Goal: Information Seeking & Learning: Understand process/instructions

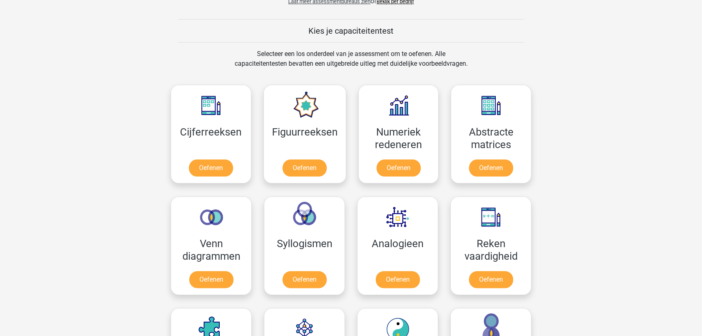
scroll to position [295, 0]
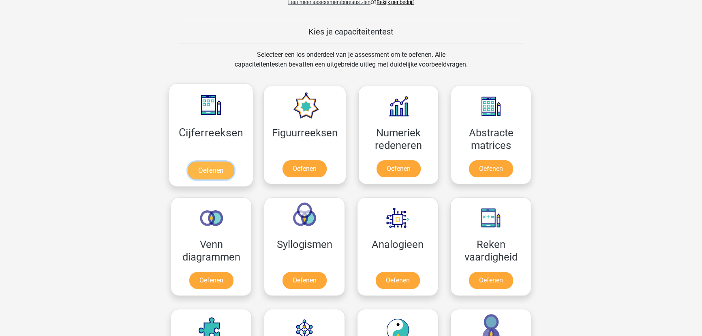
click at [204, 161] on link "Oefenen" at bounding box center [211, 170] width 46 height 18
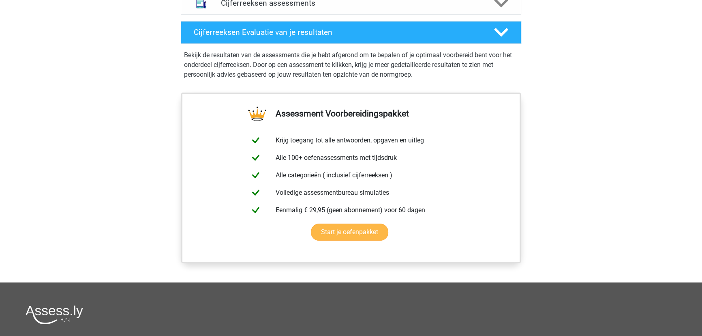
scroll to position [406, 0]
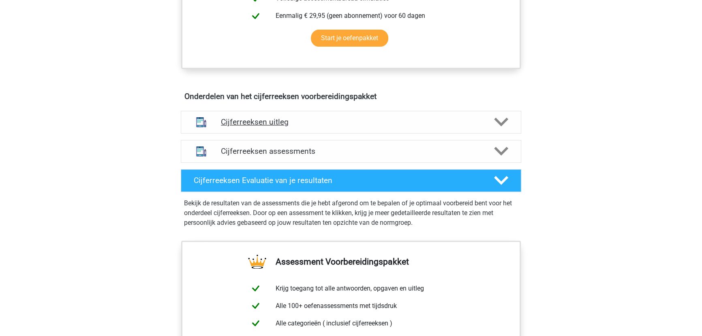
click at [279, 127] on h4 "Cijferreeksen uitleg" at bounding box center [351, 121] width 260 height 9
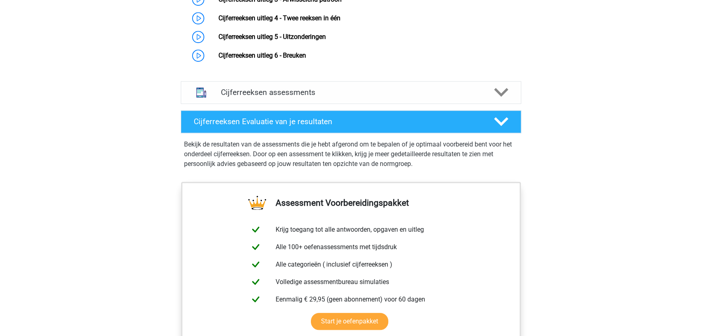
scroll to position [553, 0]
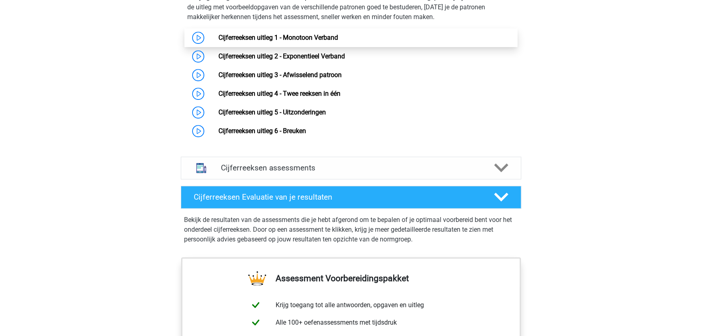
click at [320, 41] on link "Cijferreeksen uitleg 1 - Monotoon Verband" at bounding box center [278, 38] width 120 height 8
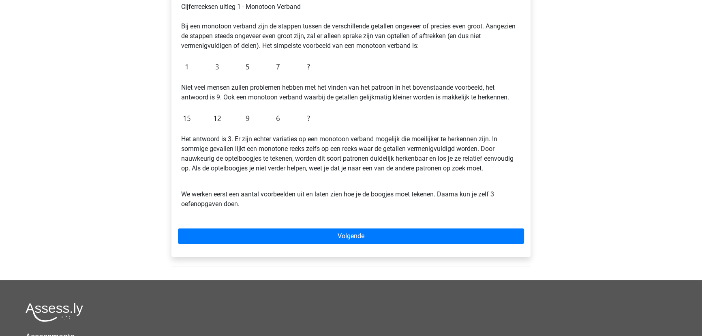
scroll to position [110, 0]
